Goal: Information Seeking & Learning: Learn about a topic

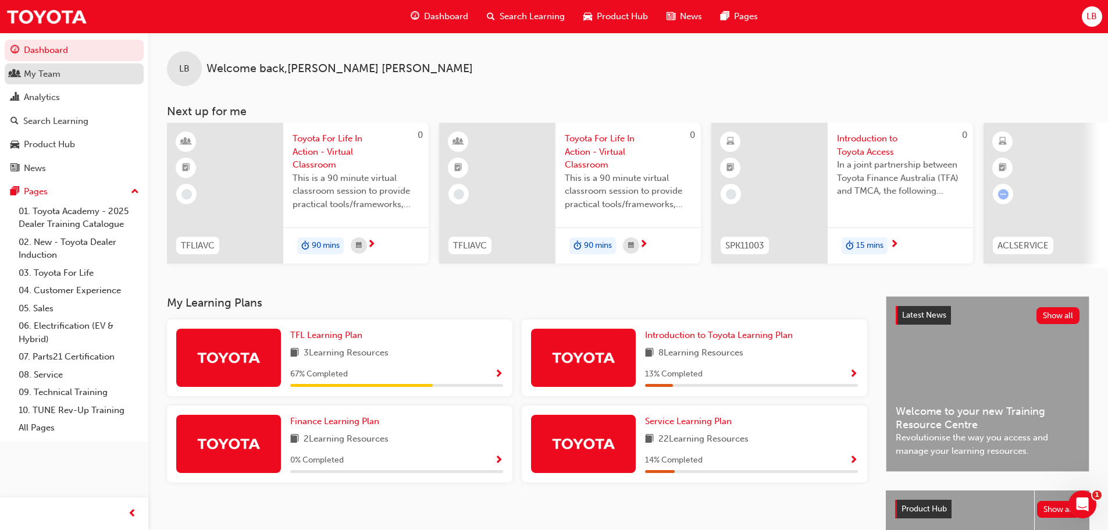
click at [34, 79] on div "My Team" at bounding box center [42, 73] width 37 height 13
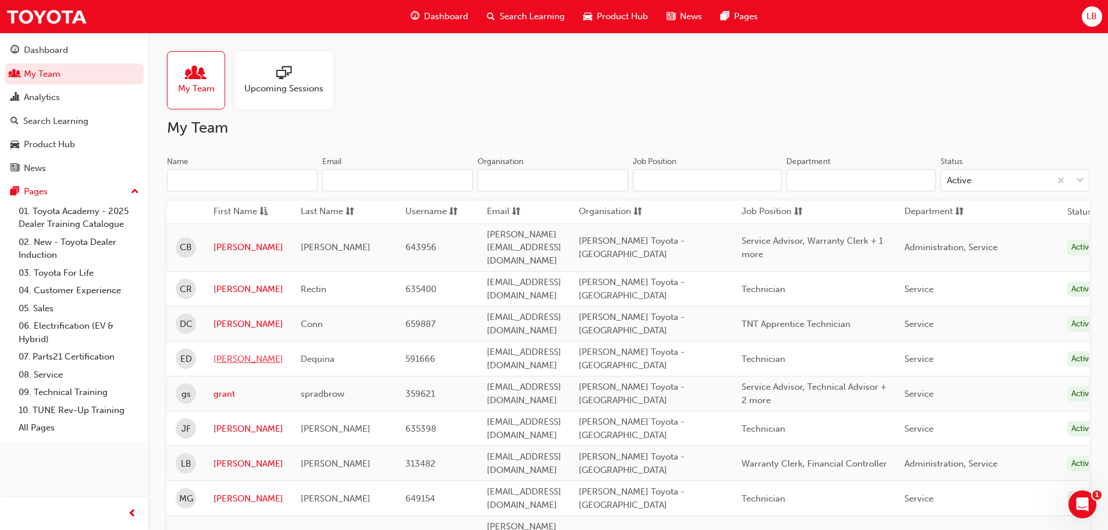
click at [240, 352] on link "[PERSON_NAME]" at bounding box center [248, 358] width 70 height 13
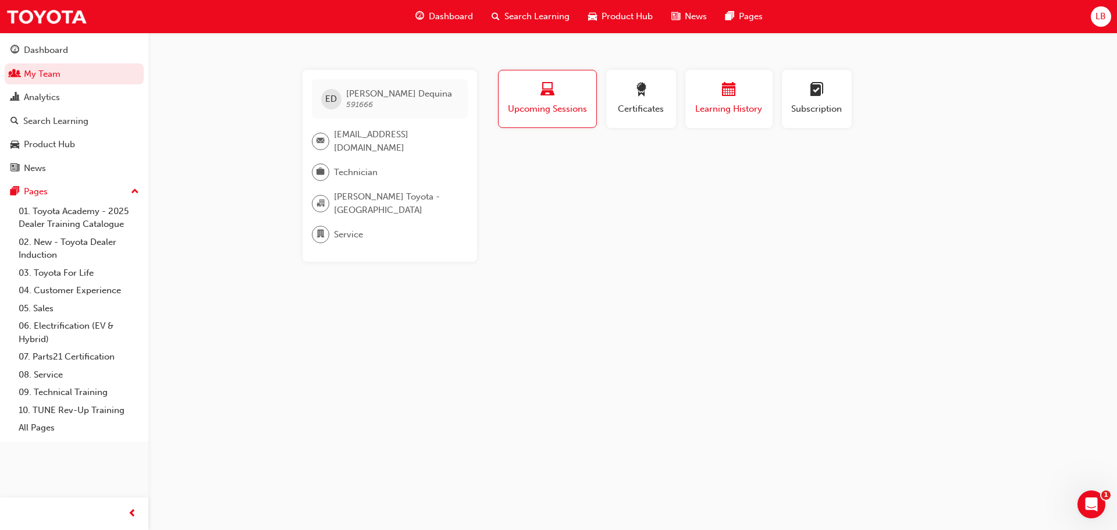
click at [707, 104] on span "Learning History" at bounding box center [729, 108] width 70 height 13
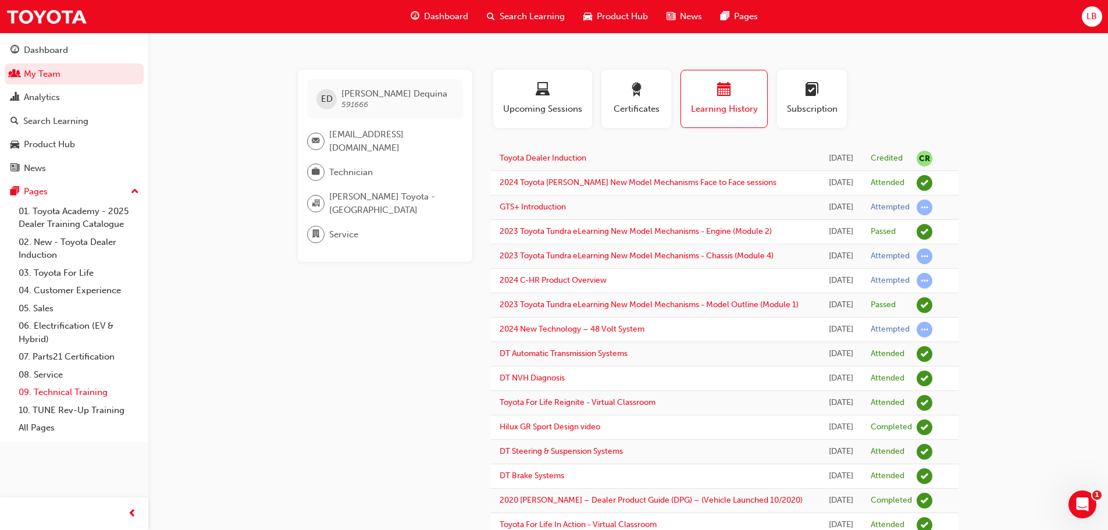
click at [64, 397] on link "09. Technical Training" at bounding box center [79, 392] width 130 height 18
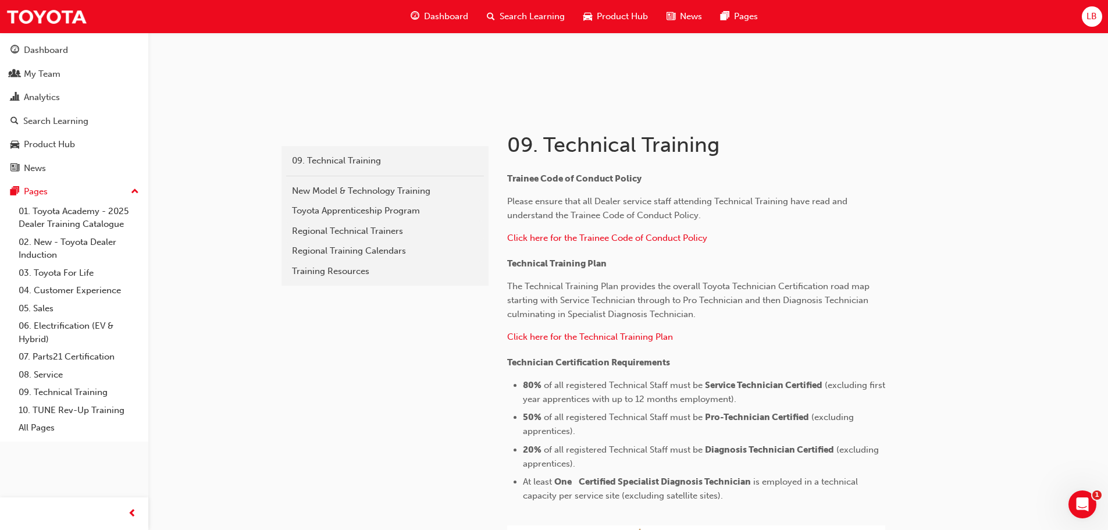
scroll to position [151, 0]
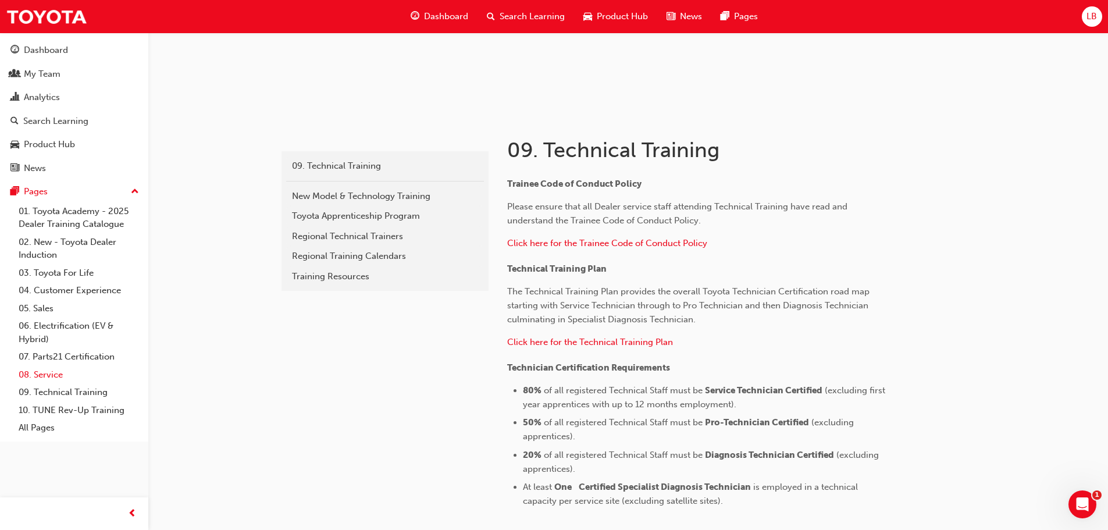
click at [45, 376] on link "08. Service" at bounding box center [79, 375] width 130 height 18
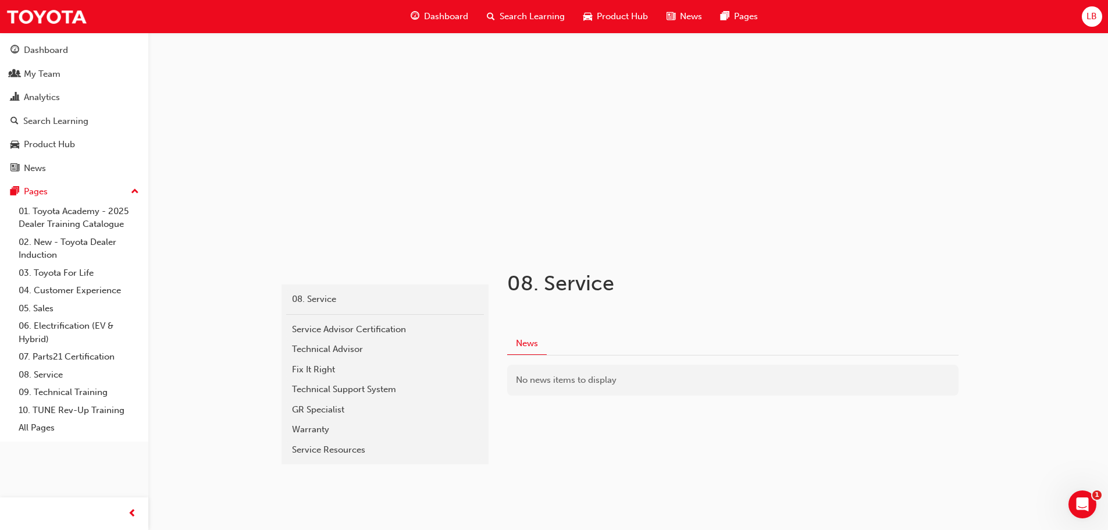
scroll to position [28, 0]
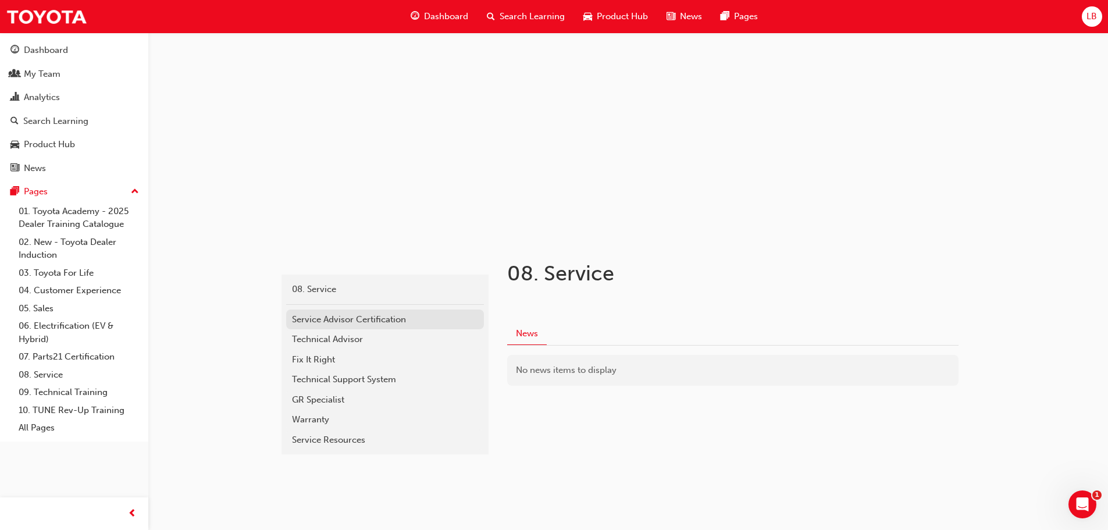
click at [341, 325] on div "Service Advisor Certification" at bounding box center [385, 319] width 186 height 13
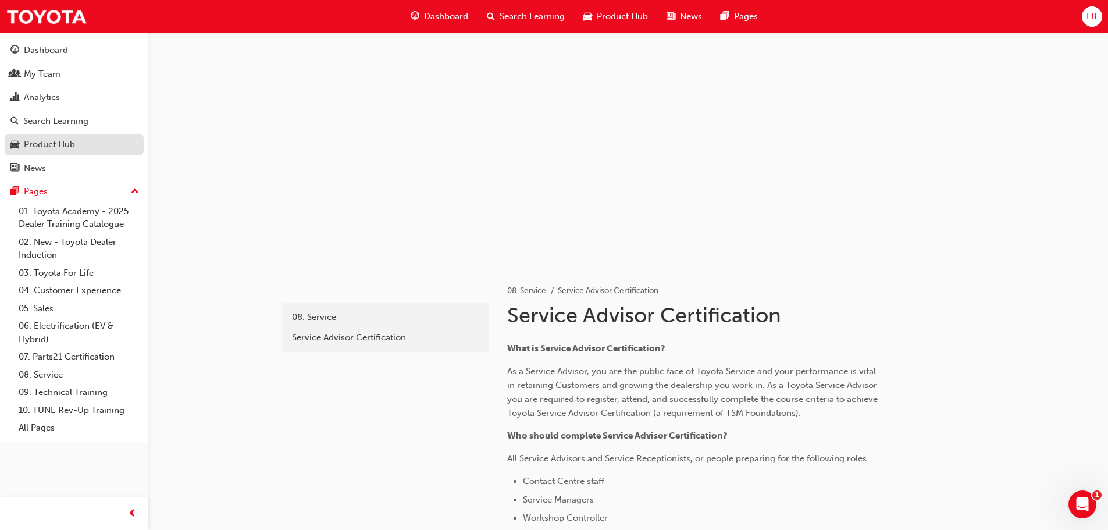
click at [58, 141] on div "Product Hub" at bounding box center [49, 144] width 51 height 13
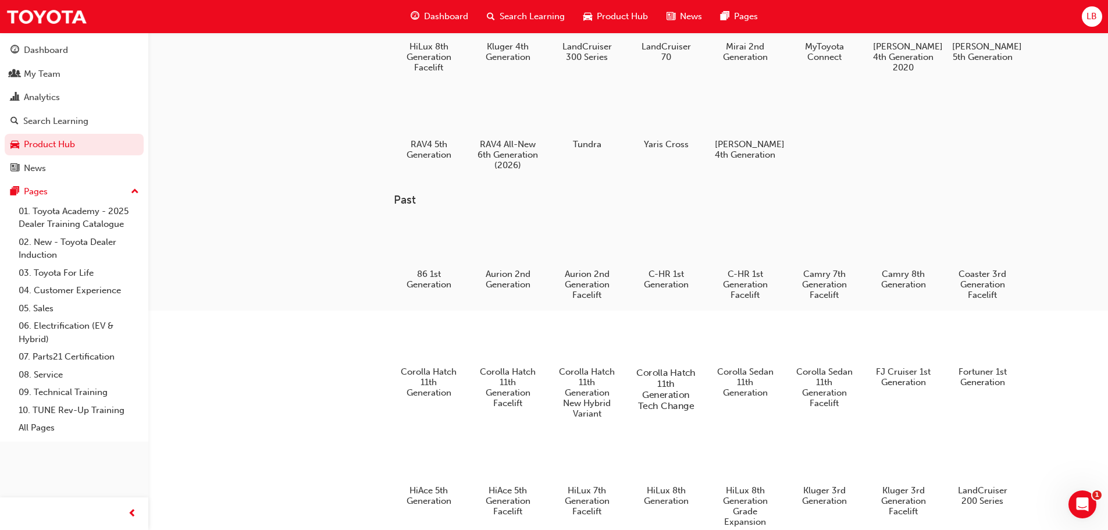
scroll to position [119, 0]
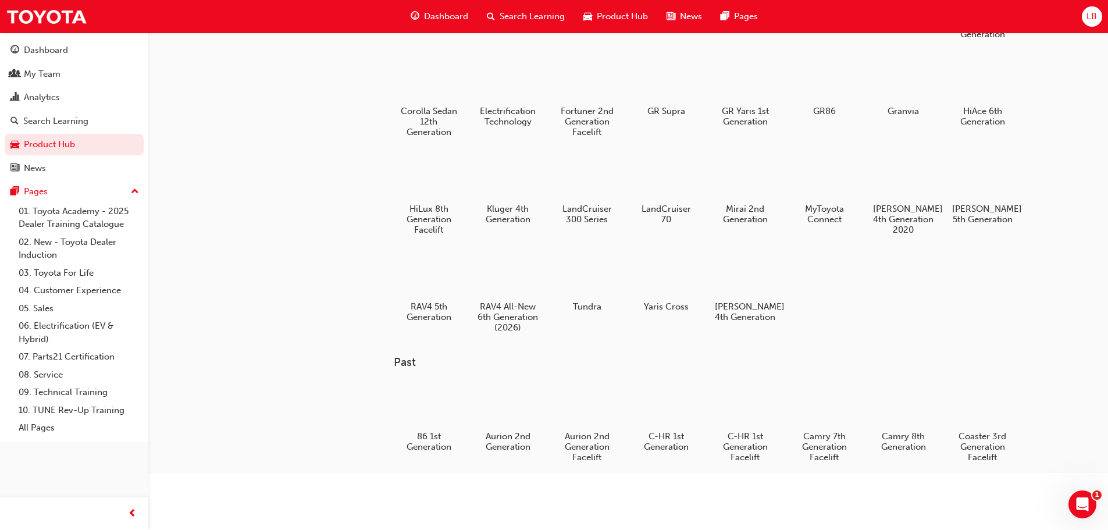
drag, startPoint x: 640, startPoint y: 393, endPoint x: 256, endPoint y: 350, distance: 385.8
click at [256, 350] on div "Products Segment All" at bounding box center [213, 179] width 131 height 530
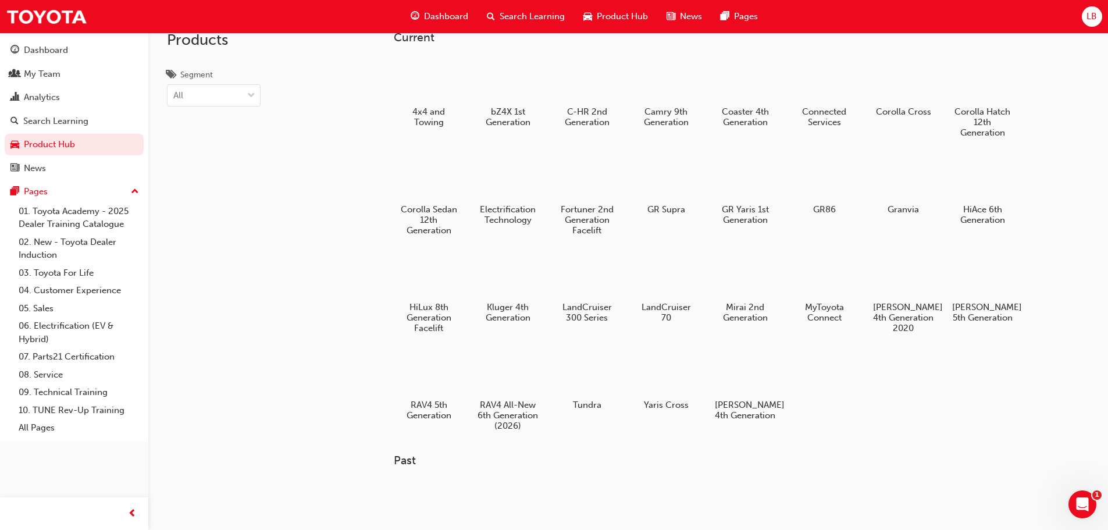
scroll to position [0, 0]
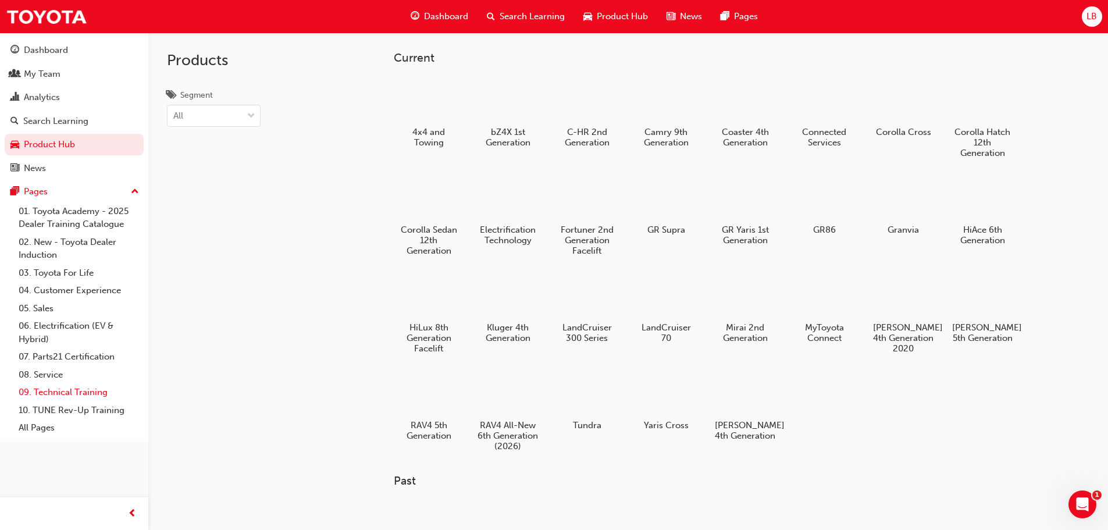
click at [60, 392] on link "09. Technical Training" at bounding box center [79, 392] width 130 height 18
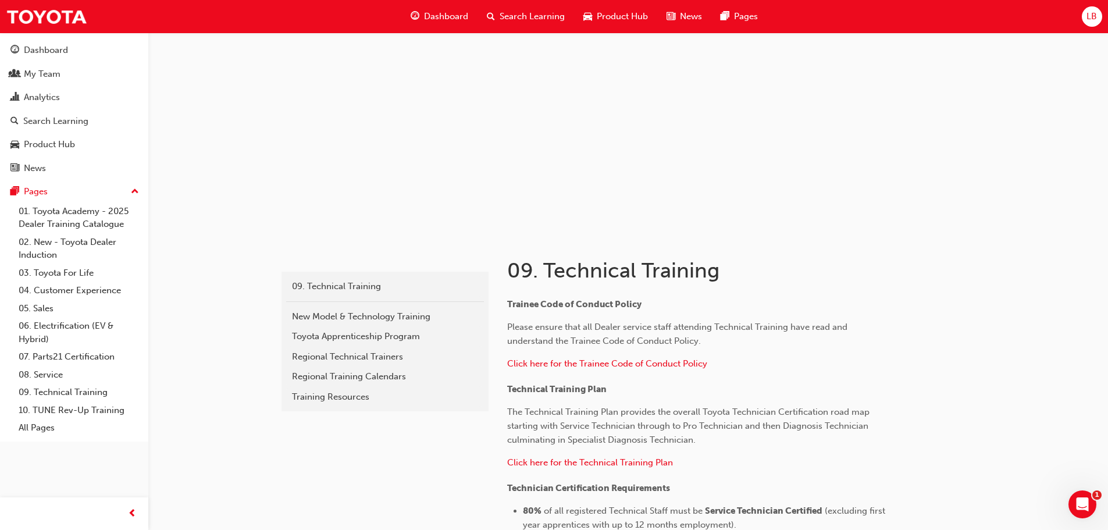
scroll to position [58, 0]
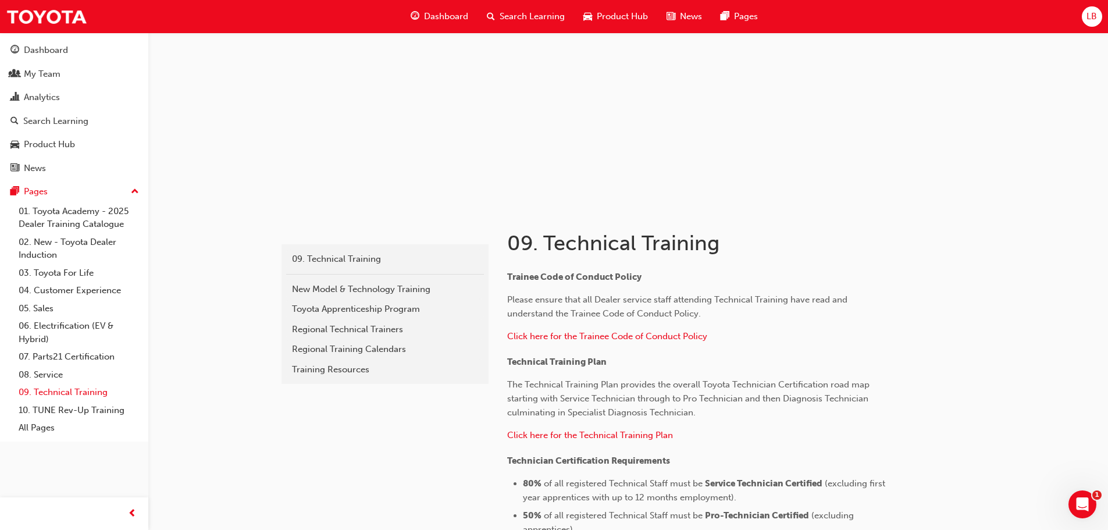
click at [44, 391] on link "09. Technical Training" at bounding box center [79, 392] width 130 height 18
click at [353, 290] on div "New Model & Technology Training" at bounding box center [385, 289] width 186 height 13
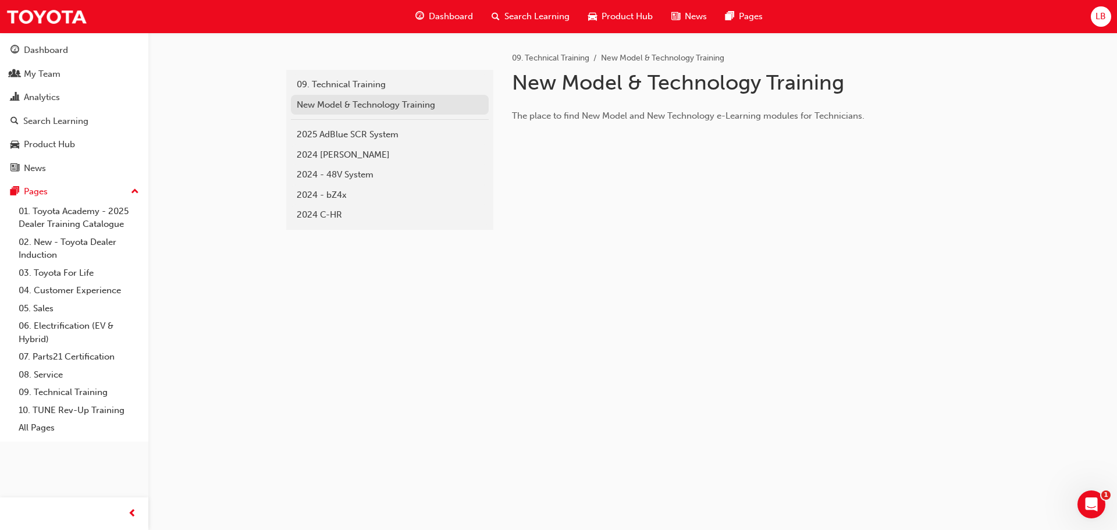
click at [370, 108] on div "New Model & Technology Training" at bounding box center [390, 104] width 186 height 13
click at [362, 101] on div "New Model & Technology Training" at bounding box center [390, 104] width 186 height 13
click at [362, 130] on div "2025 AdBlue SCR System" at bounding box center [390, 134] width 186 height 13
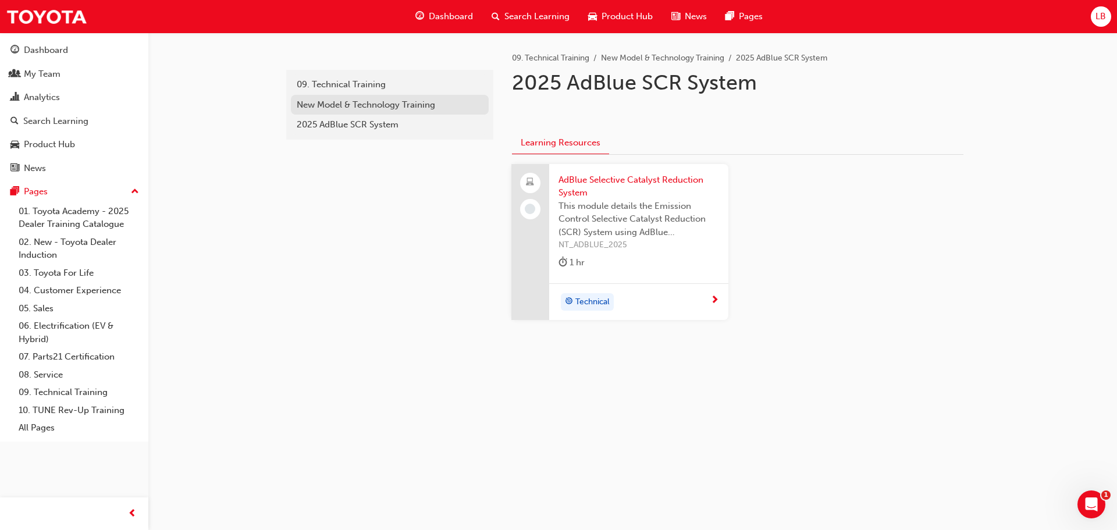
click at [332, 104] on div "New Model & Technology Training" at bounding box center [390, 104] width 186 height 13
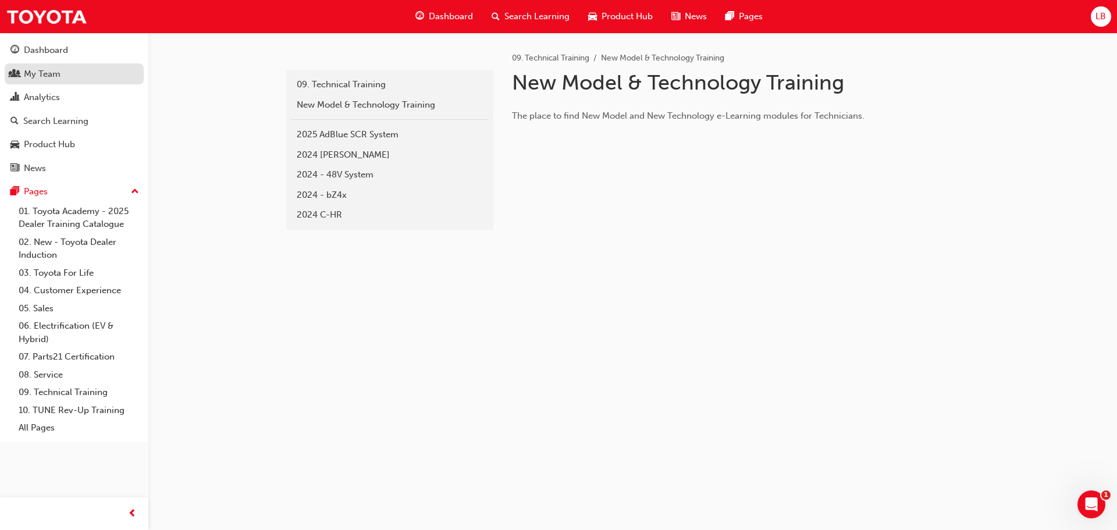
click at [45, 80] on div "My Team" at bounding box center [42, 73] width 37 height 13
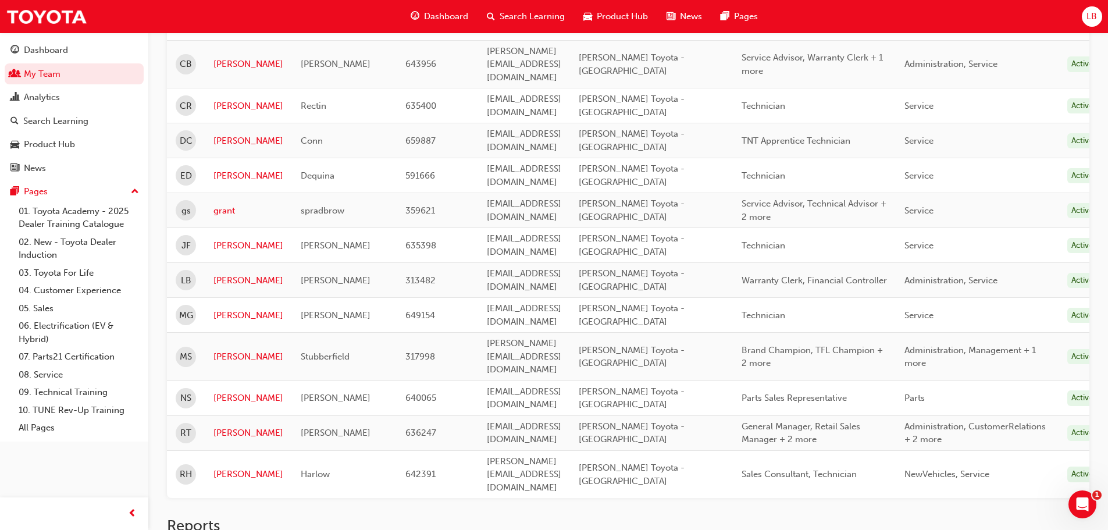
scroll to position [233, 0]
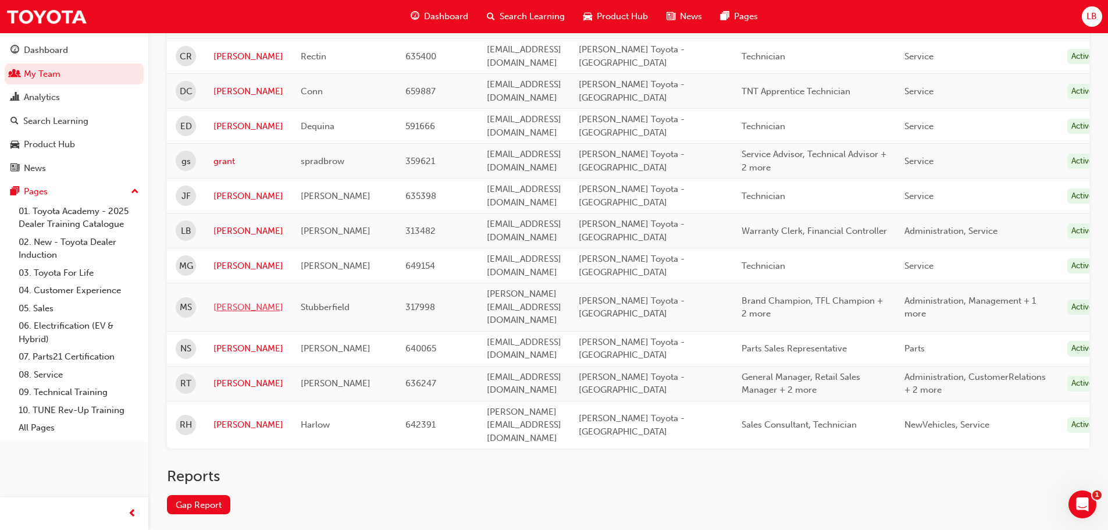
click at [235, 301] on link "[PERSON_NAME]" at bounding box center [248, 307] width 70 height 13
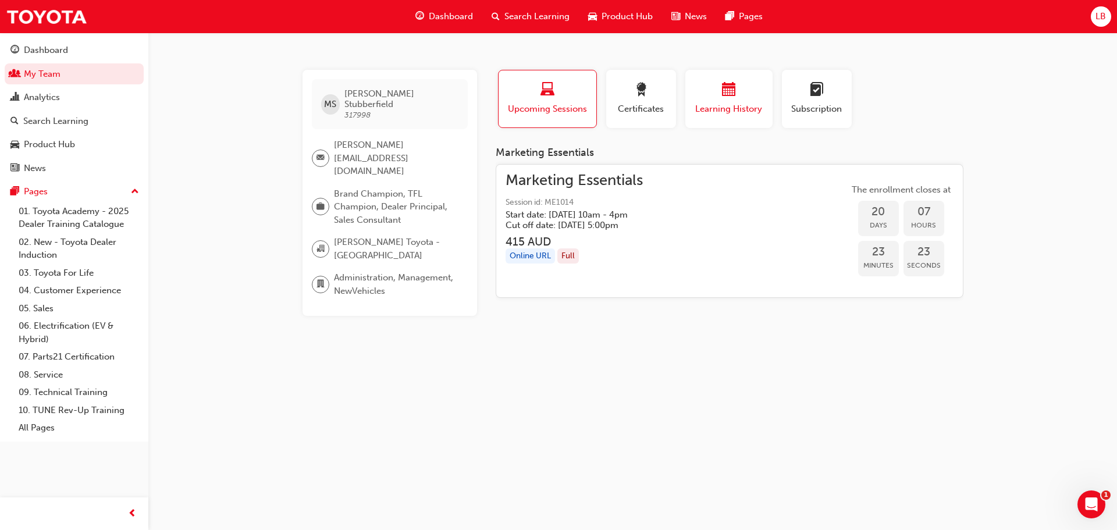
click at [724, 100] on div "Learning History" at bounding box center [729, 99] width 70 height 33
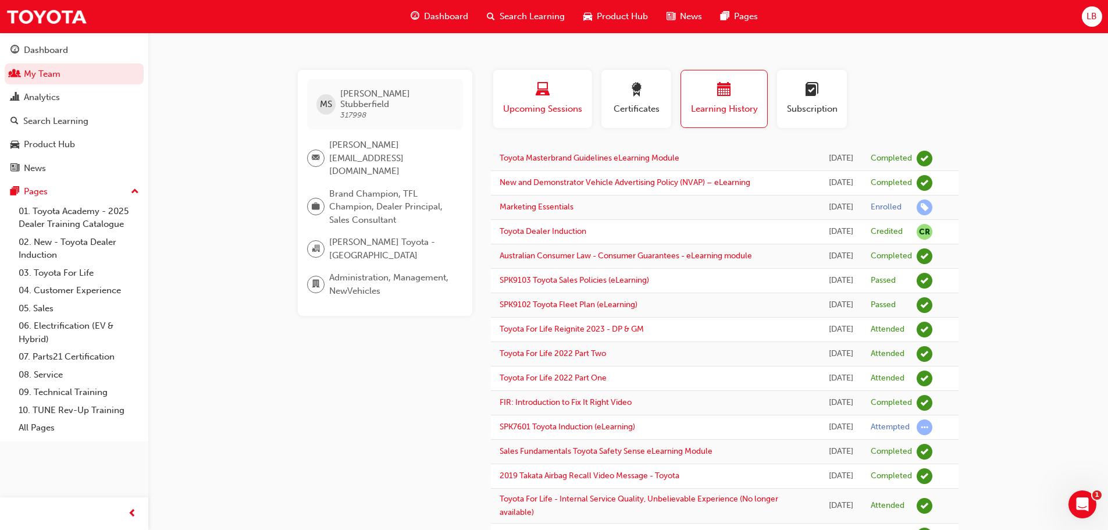
click at [517, 98] on div "button" at bounding box center [542, 92] width 81 height 18
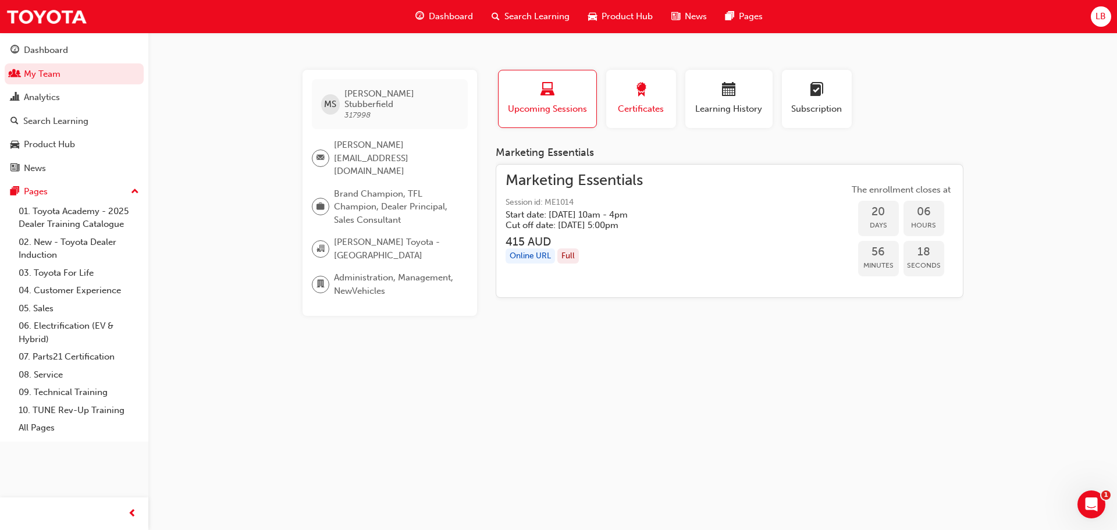
click at [633, 118] on button "Certificates" at bounding box center [641, 99] width 70 height 58
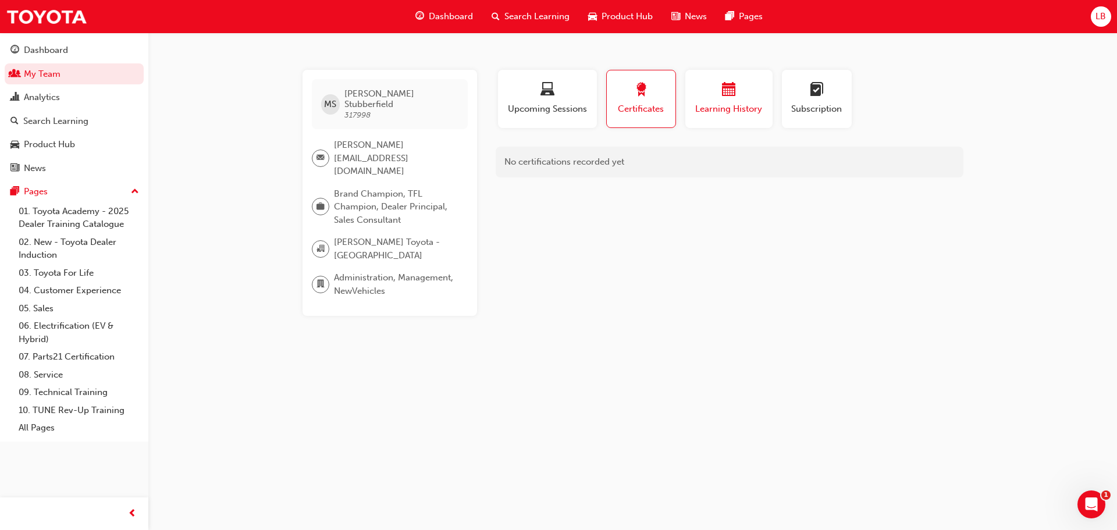
click at [732, 101] on div "Learning History" at bounding box center [729, 99] width 70 height 33
